Goal: Task Accomplishment & Management: Manage account settings

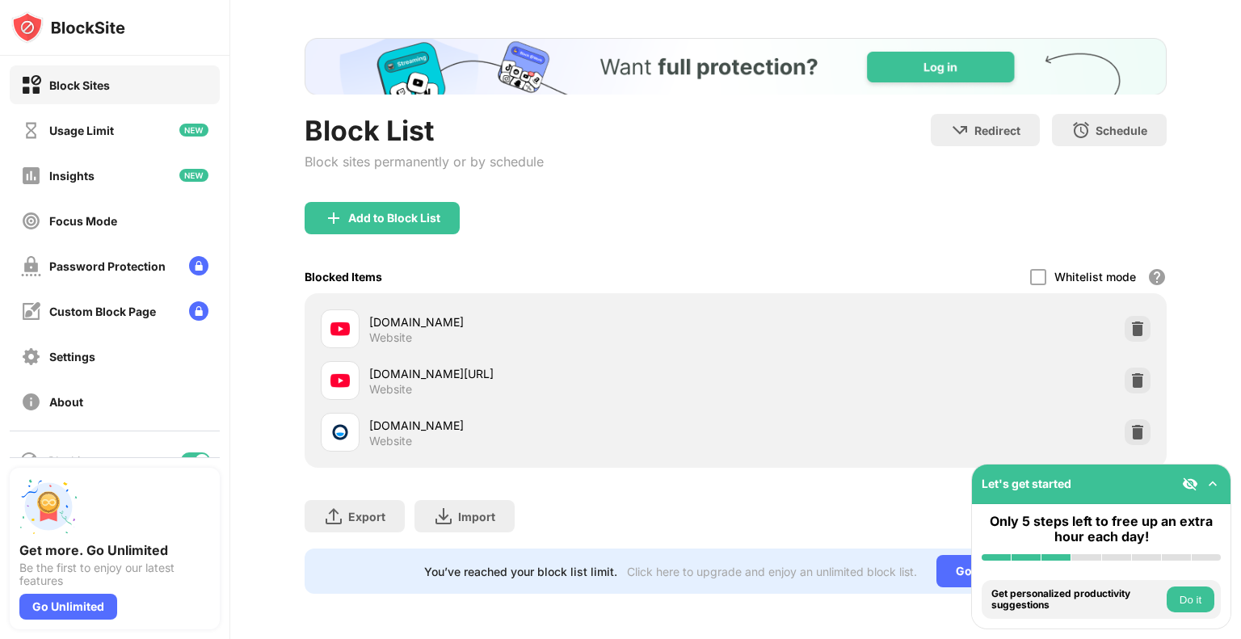
scroll to position [74, 0]
click at [1129, 321] on img at bounding box center [1137, 329] width 16 height 16
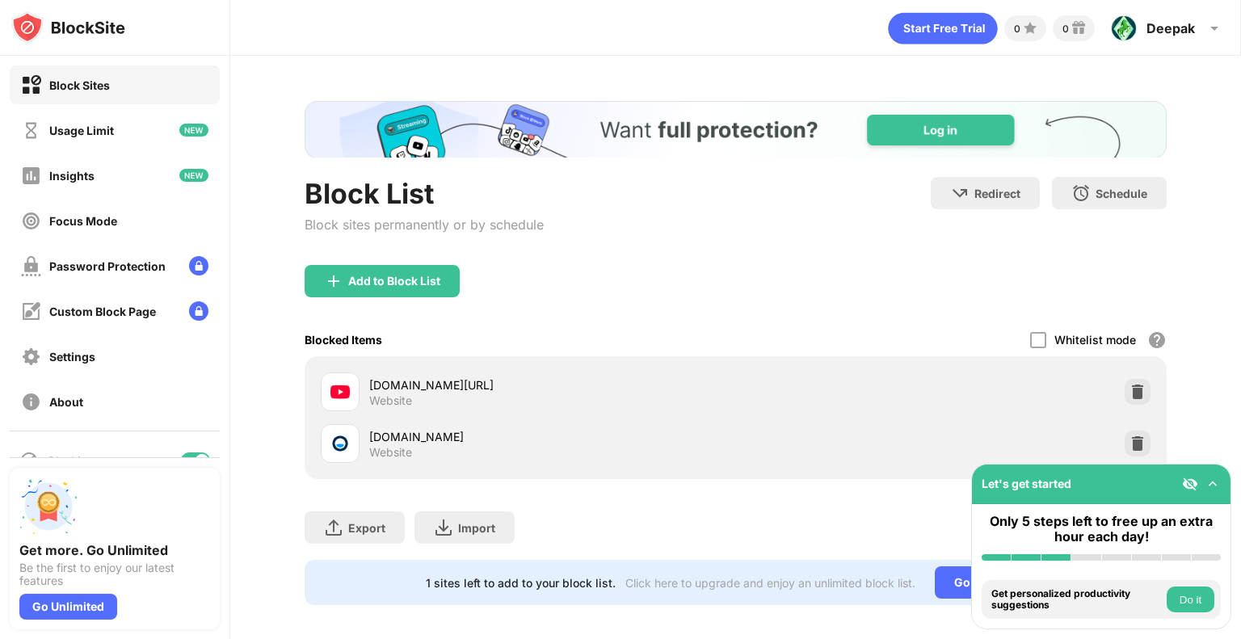
scroll to position [0, 0]
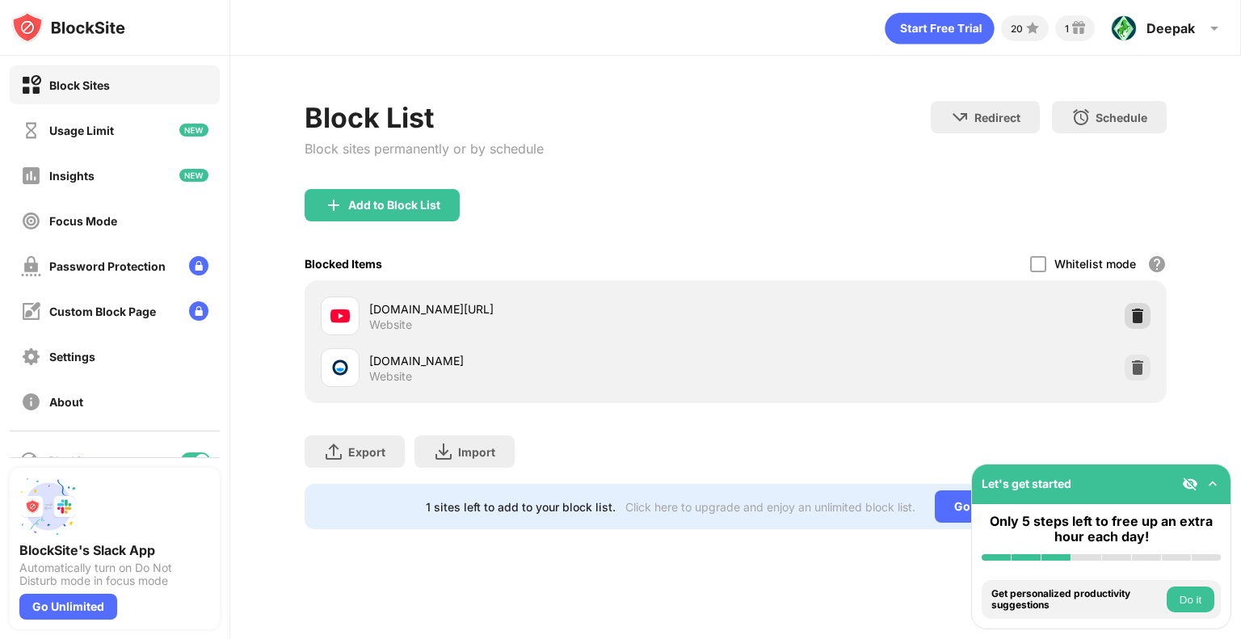
click at [1141, 306] on div at bounding box center [1137, 316] width 26 height 26
